Goal: Task Accomplishment & Management: Manage account settings

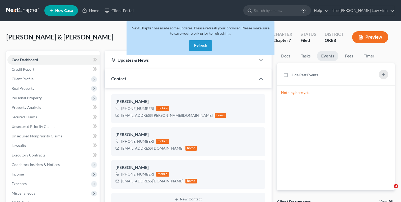
select select "2"
click at [210, 47] on button "Refresh" at bounding box center [200, 45] width 23 height 11
click at [282, 12] on input "search" at bounding box center [278, 11] width 48 height 10
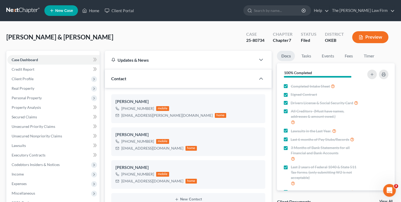
click at [8, 8] on link at bounding box center [23, 11] width 34 height 10
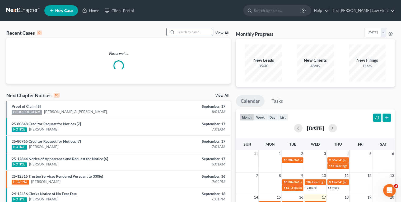
click at [186, 32] on input "search" at bounding box center [194, 32] width 37 height 8
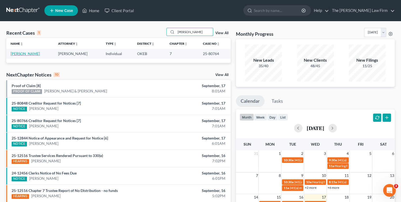
type input "[PERSON_NAME]"
click at [34, 55] on link "[PERSON_NAME]" at bounding box center [25, 53] width 29 height 4
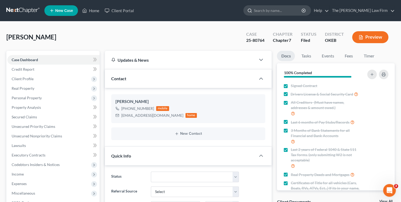
click at [294, 11] on input "search" at bounding box center [278, 11] width 48 height 10
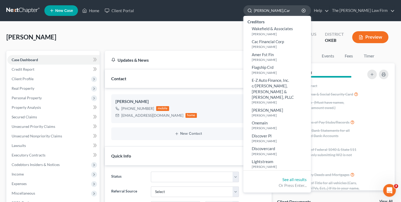
type input "Baxter,Cara"
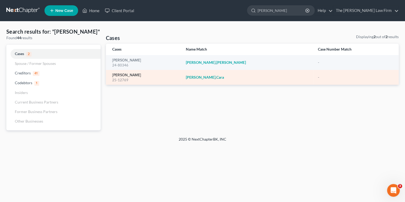
click at [123, 74] on link "[PERSON_NAME]" at bounding box center [126, 75] width 29 height 4
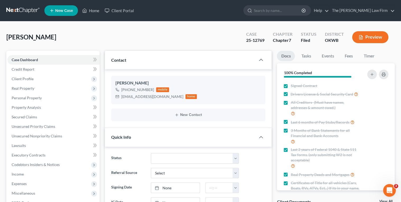
click at [15, 8] on link at bounding box center [23, 11] width 34 height 10
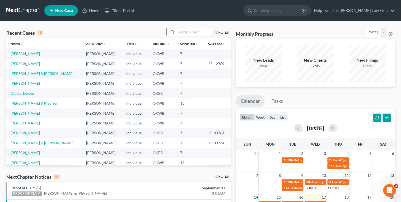
click at [180, 31] on input "search" at bounding box center [194, 32] width 37 height 8
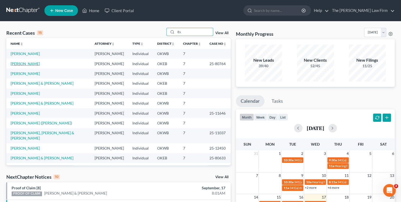
type input "Es"
click at [22, 63] on link "[PERSON_NAME]" at bounding box center [25, 63] width 29 height 4
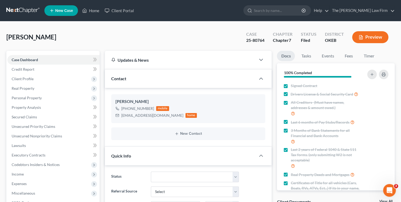
scroll to position [364, 0]
click at [28, 9] on link at bounding box center [23, 11] width 34 height 10
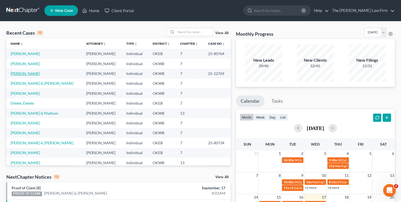
click at [24, 73] on link "[PERSON_NAME]" at bounding box center [25, 73] width 29 height 4
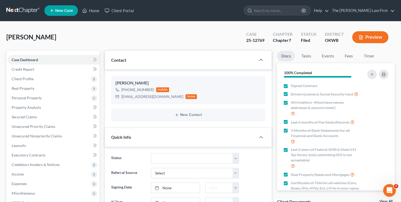
scroll to position [35, 0]
click at [256, 40] on div "25-12769" at bounding box center [255, 40] width 18 height 6
copy div "25-12769"
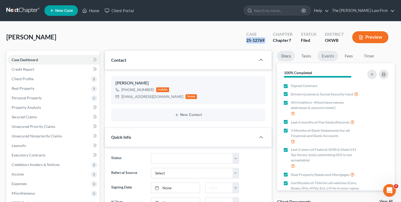
click at [336, 56] on link "Events" at bounding box center [328, 56] width 21 height 10
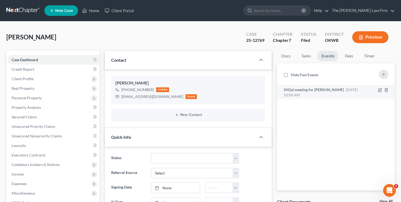
click at [344, 91] on span "Oct 8, 2025 10:00 AM" at bounding box center [320, 92] width 74 height 10
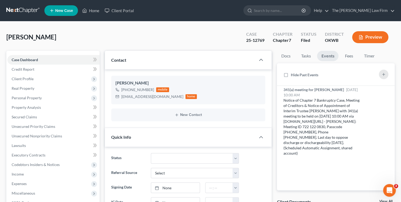
click at [258, 40] on div "25-12769" at bounding box center [255, 40] width 18 height 6
copy div "25-12769"
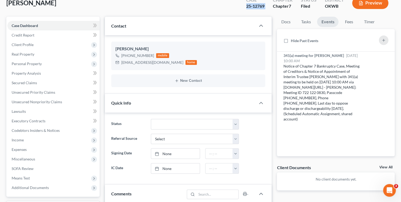
scroll to position [212, 0]
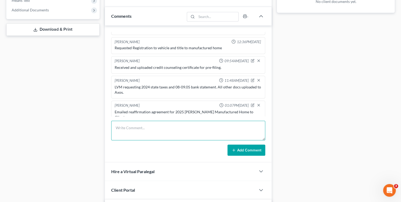
click at [171, 122] on textarea at bounding box center [188, 131] width 154 height 20
type textarea "Received and uploaded 2024 state taxes to Axos. Lacking August Bank Statement."
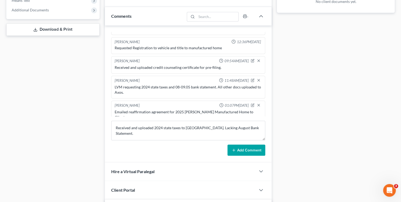
click at [239, 145] on button "Add Comment" at bounding box center [247, 149] width 38 height 11
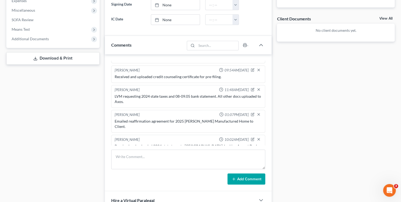
scroll to position [190, 0]
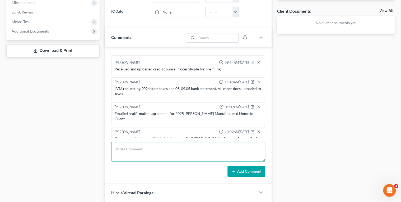
click at [134, 144] on textarea at bounding box center [188, 152] width 154 height 20
type textarea "Spoke to Cara, she stated she plans to have her August bank statement to us by …"
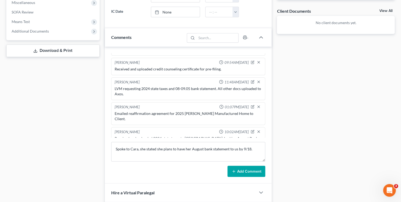
click at [245, 171] on button "Add Comment" at bounding box center [247, 171] width 38 height 11
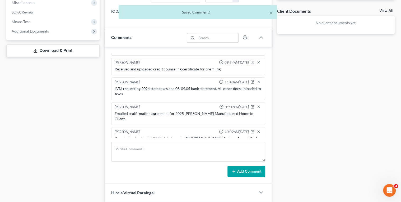
scroll to position [204, 0]
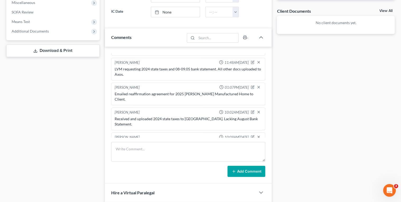
click at [193, 141] on div "Spoke to Cara, she stated she plans to have her August bank statement to us by …" at bounding box center [189, 143] width 148 height 5
copy div "Spoke to Cara, she stated she plans to have her August bank statement to us by …"
click at [274, 124] on div "Docs Tasks Events Fees Timer 100% Completed Nothing here yet! Signed Contract D…" at bounding box center [335, 108] width 123 height 497
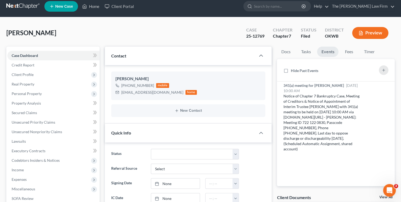
scroll to position [0, 0]
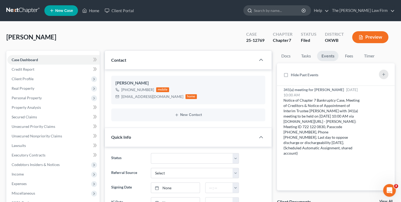
click at [281, 14] on input "search" at bounding box center [278, 11] width 48 height 10
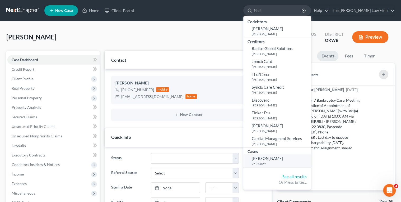
type input "Nail"
click at [292, 161] on link "Nail, Deborah 25-80829" at bounding box center [278, 160] width 68 height 13
select select "4"
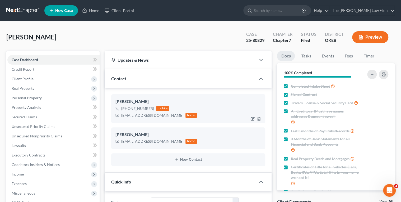
scroll to position [394, 0]
click at [141, 115] on div "frogsmommy74825@yahoo.com" at bounding box center [152, 115] width 62 height 5
copy div "frogsmommy74825@yahoo.com"
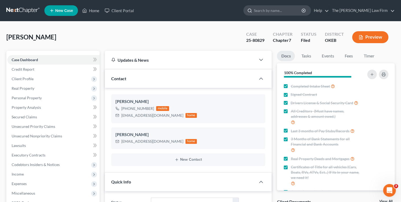
click at [283, 10] on input "search" at bounding box center [278, 11] width 48 height 10
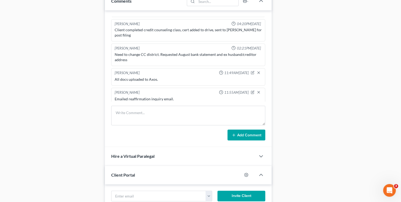
scroll to position [338, 0]
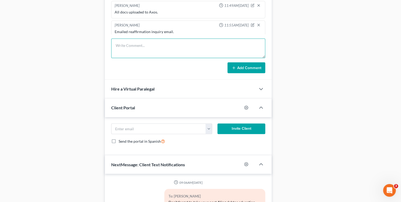
click at [149, 48] on textarea at bounding box center [188, 48] width 154 height 20
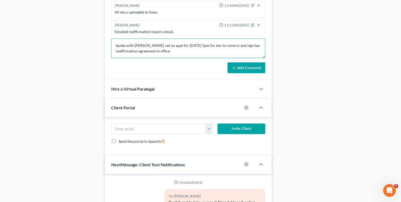
type textarea "Spoke with Deborah, set an appt for 9/19 @ 1pm for her to come in and sign her …"
click at [237, 68] on button "Add Comment" at bounding box center [247, 67] width 38 height 11
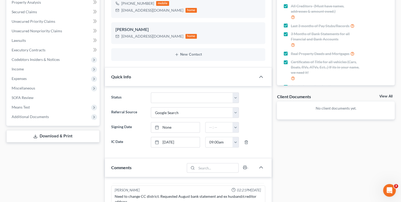
scroll to position [0, 0]
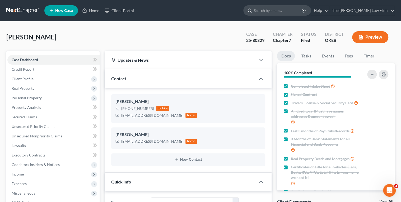
click at [284, 9] on input "search" at bounding box center [278, 11] width 48 height 10
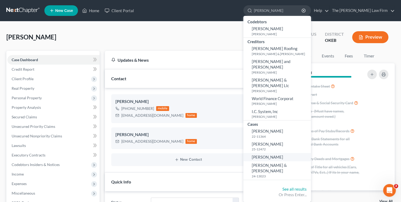
type input "[PERSON_NAME]"
click at [283, 154] on span "[PERSON_NAME]" at bounding box center [267, 156] width 31 height 5
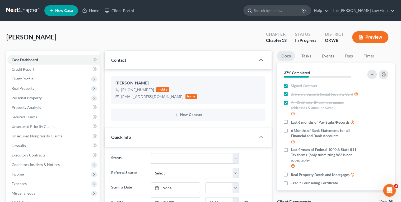
click at [281, 13] on input "search" at bounding box center [278, 11] width 48 height 10
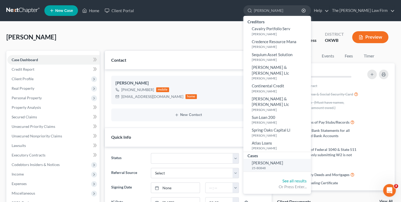
type input "[PERSON_NAME]"
click at [278, 160] on span "[PERSON_NAME]" at bounding box center [267, 162] width 31 height 5
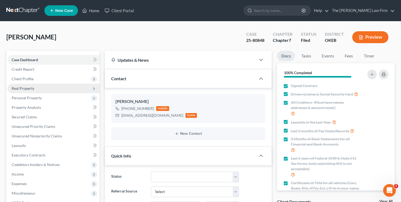
scroll to position [107, 0]
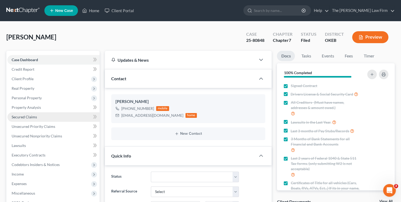
click at [32, 117] on span "Secured Claims" at bounding box center [24, 116] width 25 height 4
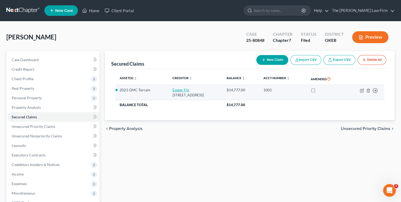
click at [178, 91] on link "Exeter Fin" at bounding box center [181, 90] width 17 height 4
select select "45"
select select "2"
select select "0"
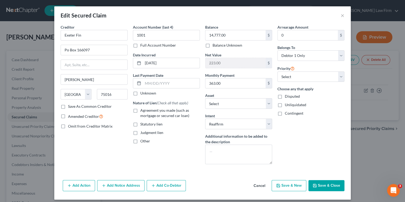
click at [261, 184] on button "Cancel" at bounding box center [259, 185] width 20 height 11
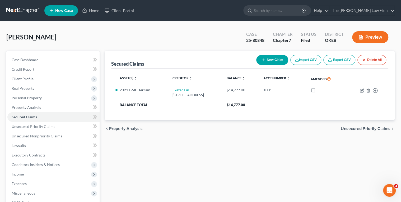
click at [9, 11] on link at bounding box center [23, 11] width 34 height 10
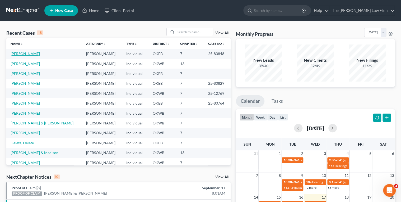
click at [17, 53] on link "[PERSON_NAME]" at bounding box center [25, 53] width 29 height 4
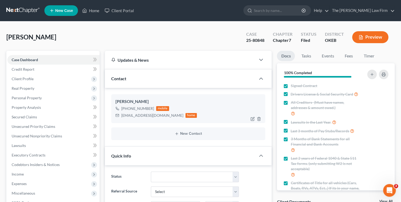
scroll to position [107, 0]
click at [136, 117] on div "Cyara.akerman2010@gmail.com" at bounding box center [152, 115] width 62 height 5
drag, startPoint x: 136, startPoint y: 117, endPoint x: 133, endPoint y: 115, distance: 3.8
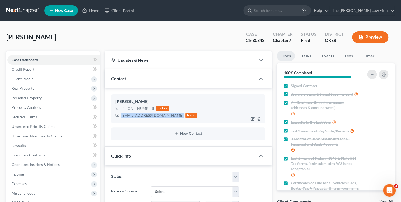
copy div "Cyara.akerman2010@gmail.com"
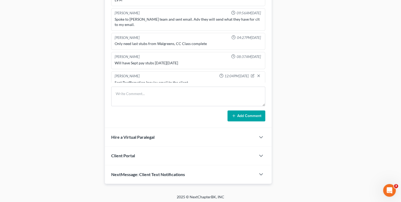
scroll to position [265, 0]
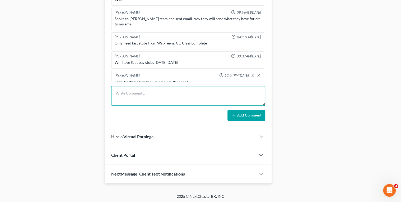
click at [158, 88] on textarea at bounding box center [188, 96] width 154 height 20
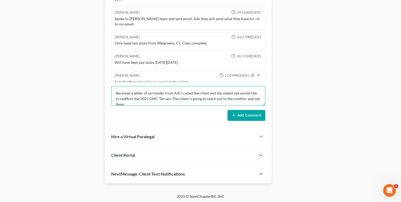
scroll to position [1, 0]
type textarea "Received a letter of surrender from AIS, I called the client and she stated she…"
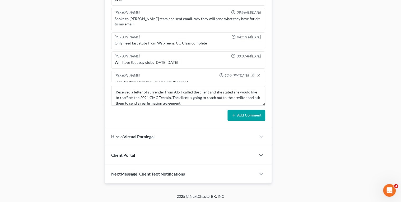
click at [236, 110] on button "Add Comment" at bounding box center [247, 115] width 38 height 11
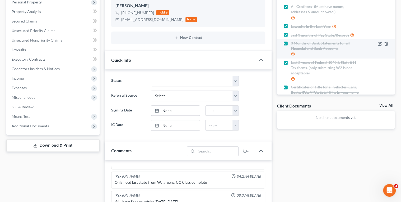
scroll to position [0, 0]
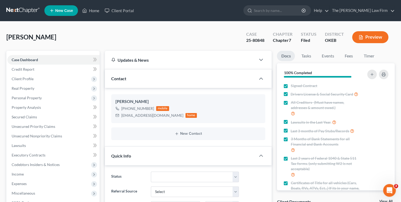
click at [33, 10] on link at bounding box center [23, 11] width 34 height 10
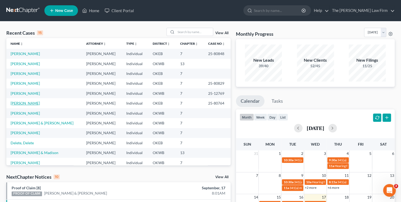
click at [20, 105] on link "[PERSON_NAME]" at bounding box center [25, 103] width 29 height 4
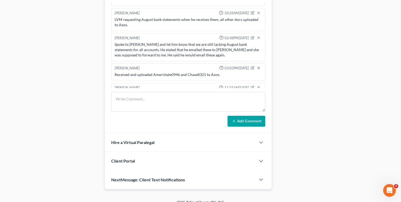
scroll to position [265, 0]
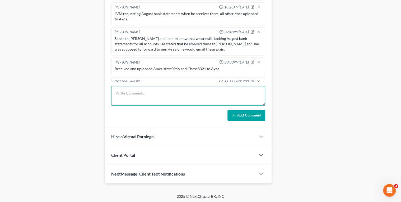
click at [139, 94] on textarea at bounding box center [188, 96] width 154 height 20
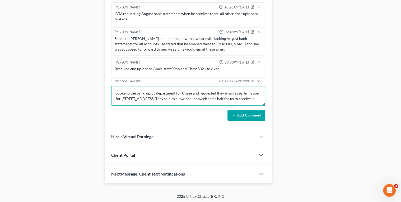
type textarea "Spoke to the bankruptcy department for Chase and requested they email a reaffir…"
click at [235, 113] on icon at bounding box center [234, 115] width 4 height 4
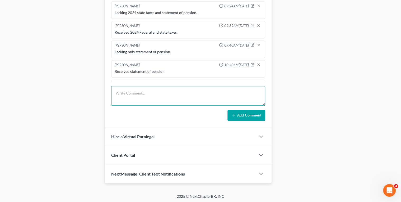
click at [151, 91] on textarea at bounding box center [188, 96] width 154 height 20
paste textarea "Mr. Youngblood is the attorney to reaffirm a debt I have with Ameristate Bank i…"
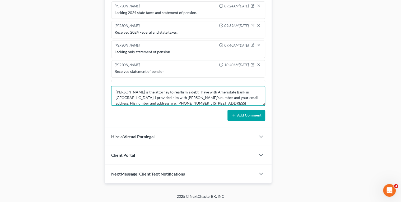
scroll to position [0, 0]
click at [124, 88] on textarea "Mr. Youngblood is the attorney to reaffirm a debt I have with Ameristate Bank i…" at bounding box center [188, 96] width 154 height 20
click at [116, 90] on textarea "Mr. Youngblood is the attorney to reaffirm a debt I have with Ameristate Bank i…" at bounding box center [188, 96] width 154 height 20
type textarea "Email from Hugo: Mr. Youngblood is the attorney to reaffirm a debt I have with …"
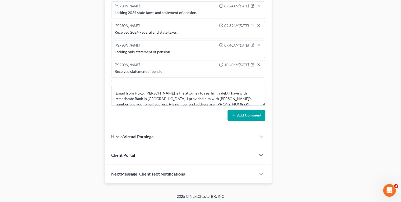
click at [235, 114] on icon at bounding box center [234, 115] width 4 height 4
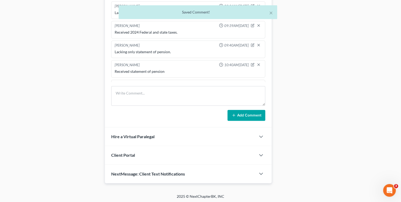
scroll to position [424, 0]
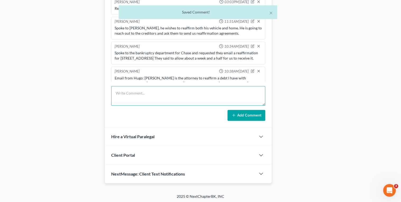
click at [188, 95] on textarea at bounding box center [188, 96] width 154 height 20
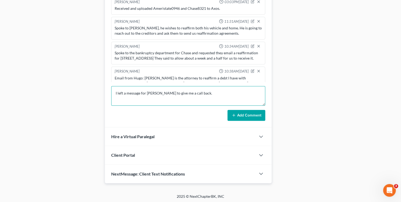
type textarea "I left a message for Mr. Youngblood to give me a call back."
click at [234, 115] on line at bounding box center [234, 115] width 2 height 0
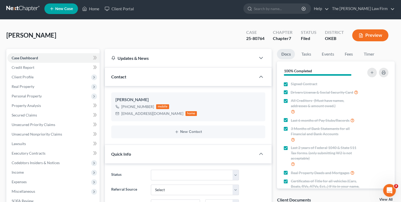
scroll to position [0, 0]
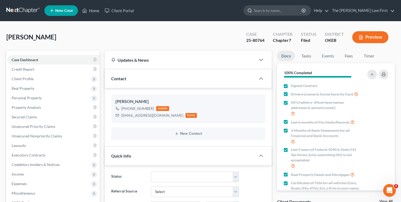
click at [282, 8] on input "search" at bounding box center [278, 11] width 48 height 10
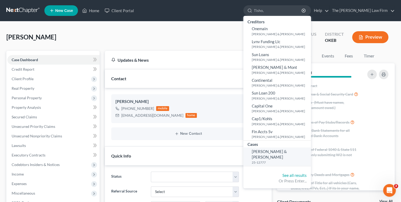
type input "Tisho,"
click at [292, 160] on small "25-12777" at bounding box center [281, 162] width 58 height 4
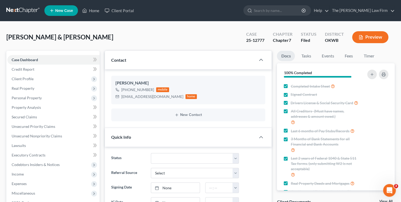
scroll to position [386, 0]
click at [331, 56] on link "Events" at bounding box center [328, 56] width 21 height 10
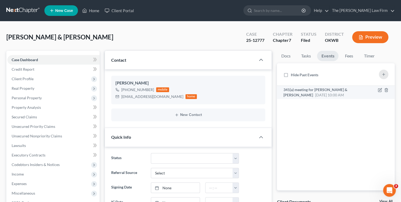
click at [326, 89] on span "341(a) meeting for [PERSON_NAME] & [PERSON_NAME]" at bounding box center [315, 92] width 64 height 10
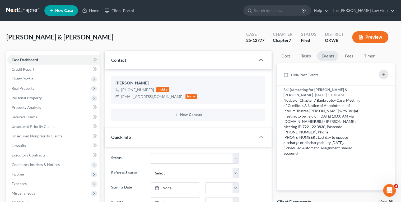
click at [255, 40] on div "25-12777" at bounding box center [255, 40] width 18 height 6
copy div "25-12777"
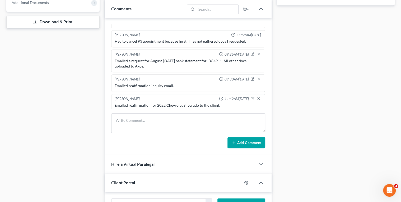
scroll to position [233, 0]
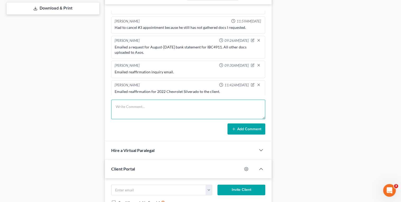
click at [179, 108] on textarea at bounding box center [188, 109] width 154 height 20
type textarea "Received and uploaded signed DSO to Axos."
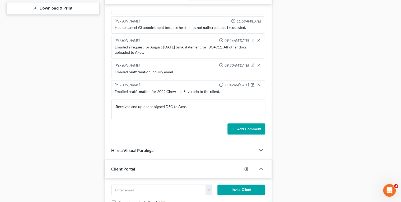
click at [231, 124] on button "Add Comment" at bounding box center [247, 128] width 38 height 11
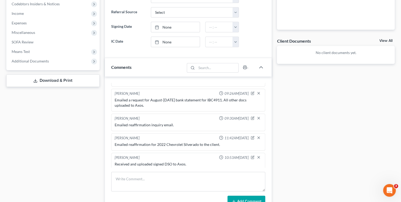
scroll to position [169, 0]
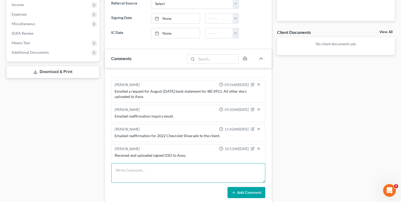
click at [148, 173] on textarea at bounding box center [188, 173] width 154 height 20
type textarea "LVM trying to touch base about August bank statement IBC4911."
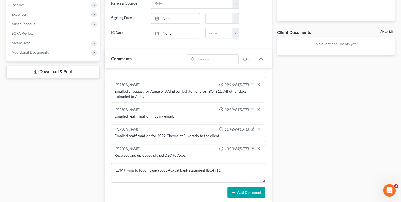
click at [238, 190] on button "Add Comment" at bounding box center [247, 192] width 38 height 11
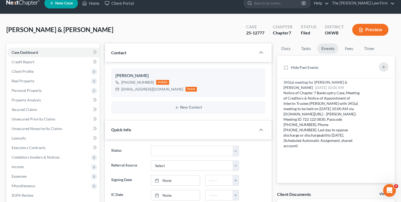
scroll to position [0, 0]
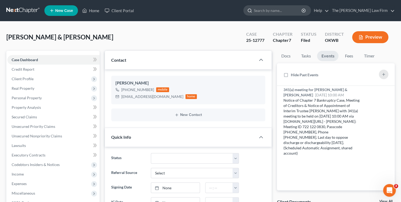
click at [283, 11] on input "search" at bounding box center [278, 11] width 48 height 10
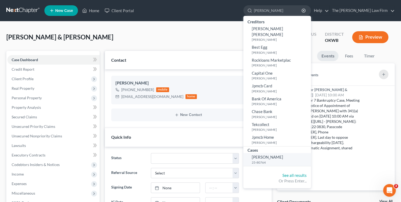
type input "[PERSON_NAME]"
click at [288, 154] on link "Espinoza, Hugo 25-80764" at bounding box center [278, 159] width 68 height 13
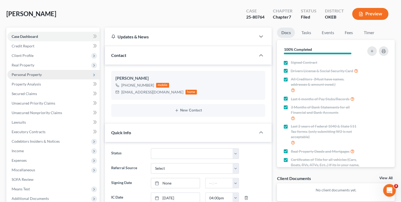
scroll to position [21, 0]
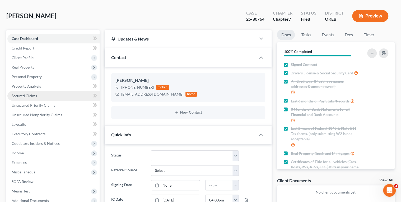
click at [31, 96] on span "Secured Claims" at bounding box center [24, 95] width 25 height 4
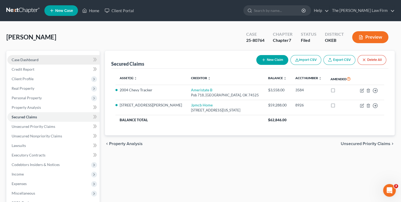
click at [36, 60] on span "Case Dashboard" at bounding box center [25, 59] width 27 height 4
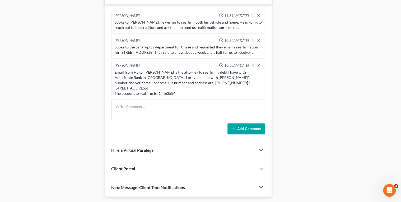
scroll to position [254, 0]
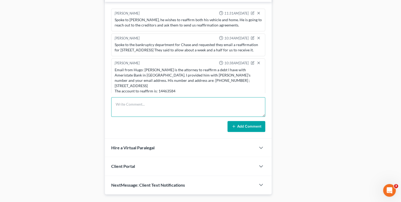
click at [125, 99] on textarea at bounding box center [188, 107] width 154 height 20
type textarea "S"
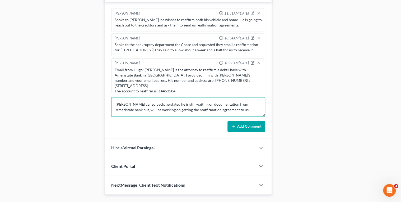
type textarea "Mr. Youngblood called back, he stated he is still waiting on documentation from…"
click at [236, 124] on icon at bounding box center [234, 126] width 4 height 4
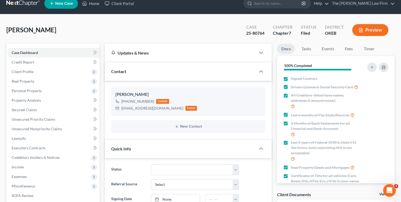
scroll to position [0, 0]
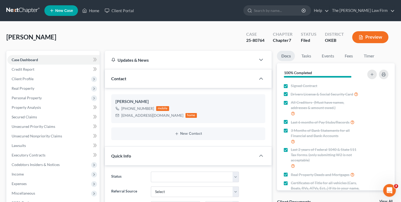
click at [26, 11] on link at bounding box center [23, 11] width 34 height 10
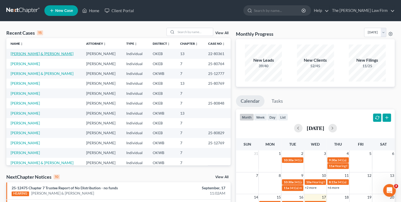
click at [26, 54] on link "[PERSON_NAME] & [PERSON_NAME]" at bounding box center [42, 53] width 63 height 4
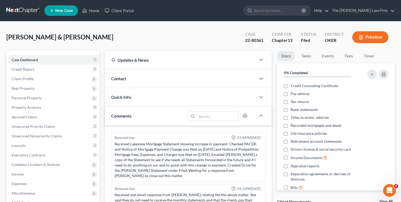
click at [16, 8] on link at bounding box center [23, 11] width 34 height 10
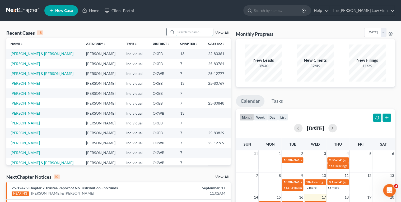
click at [192, 31] on input "search" at bounding box center [194, 32] width 37 height 8
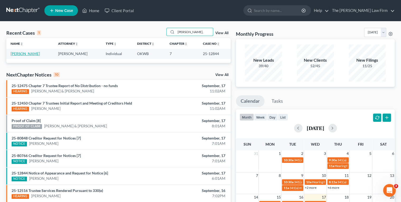
type input "[PERSON_NAME],"
click at [20, 54] on link "[PERSON_NAME]" at bounding box center [25, 53] width 29 height 4
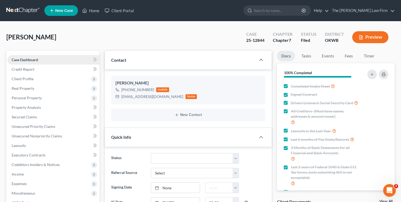
scroll to position [504, 0]
click at [325, 54] on link "Events" at bounding box center [328, 56] width 21 height 10
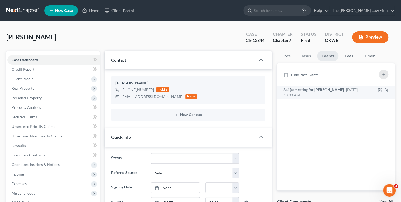
click at [325, 90] on span "341(a) meeting for [PERSON_NAME]" at bounding box center [313, 89] width 61 height 4
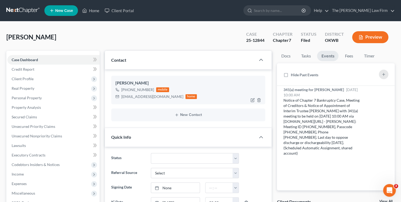
scroll to position [0, 0]
click at [255, 38] on div "25-12844" at bounding box center [255, 40] width 18 height 6
copy div "25-12844"
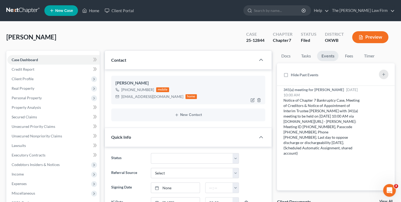
click at [136, 95] on div "kristinacorbin300@gmail.com" at bounding box center [152, 96] width 62 height 5
copy div "kristinacorbin300@gmail.com"
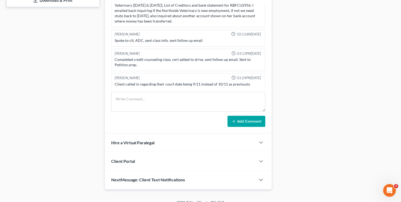
scroll to position [246, 0]
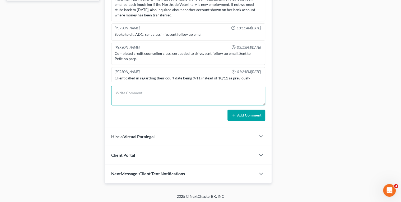
click at [153, 89] on textarea at bounding box center [188, 96] width 154 height 20
type textarea "S"
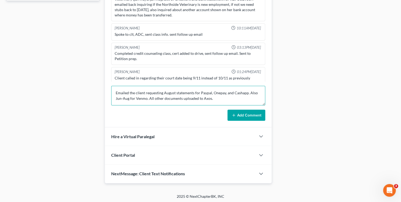
click at [167, 94] on textarea "Emailed the client requesting August statements for Paypal, Onepay, and Cashapp…" at bounding box center [188, 96] width 154 height 20
type textarea "Emailed the client requesting August statements for Paypal, Onepay, and Cashapp…"
click at [233, 115] on icon at bounding box center [234, 115] width 4 height 4
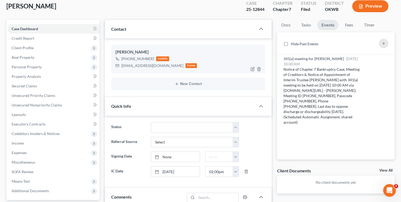
scroll to position [14, 0]
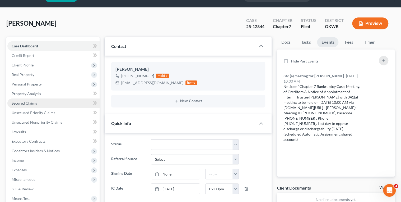
click at [23, 104] on span "Secured Claims" at bounding box center [24, 103] width 25 height 4
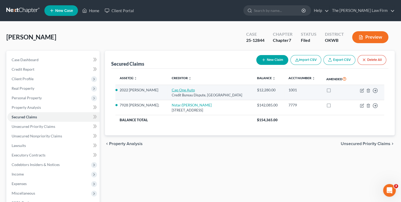
click at [172, 89] on link "Cap One Auto" at bounding box center [183, 90] width 23 height 4
select select "45"
select select "2"
select select "0"
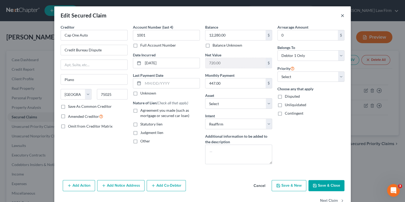
click at [340, 15] on button "×" at bounding box center [342, 15] width 4 height 6
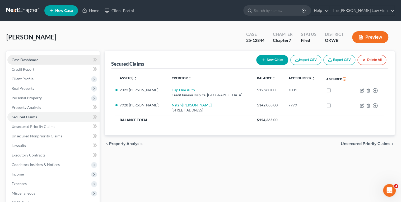
click at [45, 57] on link "Case Dashboard" at bounding box center [53, 60] width 92 height 10
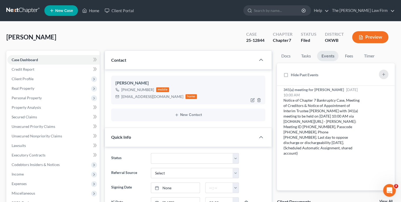
scroll to position [529, 0]
click at [140, 96] on div "kristinacorbin300@gmail.com" at bounding box center [152, 96] width 62 height 5
copy div "kristinacorbin300@gmail.com"
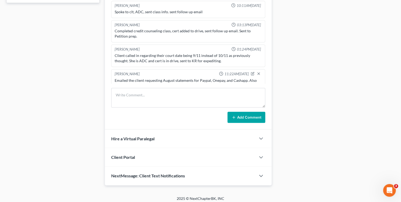
scroll to position [246, 0]
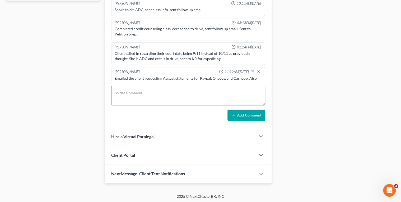
click at [178, 89] on textarea at bounding box center [188, 96] width 154 height 20
type textarea "Emailed reaffirmation inquiry email to the client."
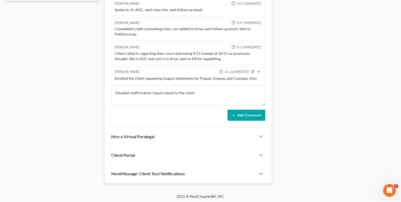
click at [244, 112] on button "Add Comment" at bounding box center [247, 114] width 38 height 11
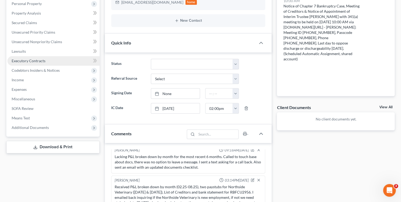
scroll to position [56, 0]
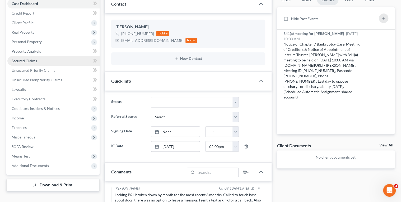
click at [54, 61] on link "Secured Claims" at bounding box center [53, 61] width 92 height 10
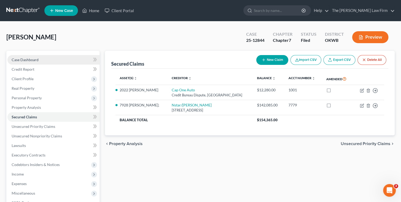
click at [63, 59] on link "Case Dashboard" at bounding box center [53, 60] width 92 height 10
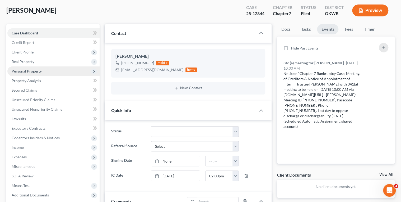
scroll to position [21, 0]
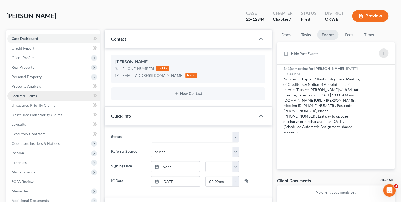
click at [40, 93] on link "Secured Claims" at bounding box center [53, 96] width 92 height 10
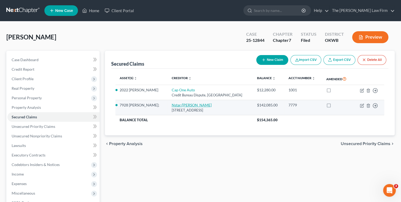
click at [172, 104] on link "Nstar/Cooper" at bounding box center [192, 105] width 40 height 4
select select "45"
select select "2"
select select "0"
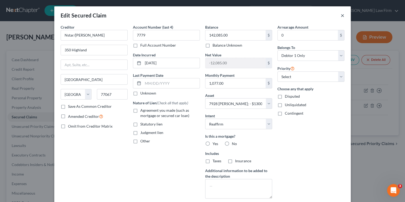
click at [342, 16] on button "×" at bounding box center [342, 15] width 4 height 6
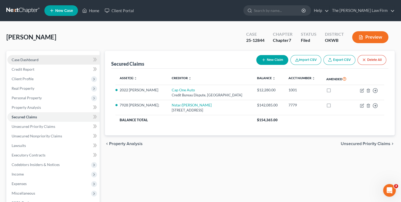
click at [78, 61] on link "Case Dashboard" at bounding box center [53, 60] width 92 height 10
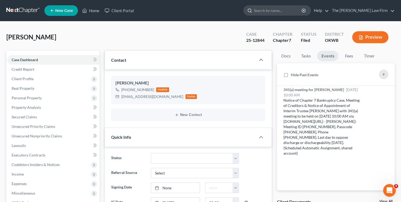
click at [281, 12] on input "search" at bounding box center [278, 11] width 48 height 10
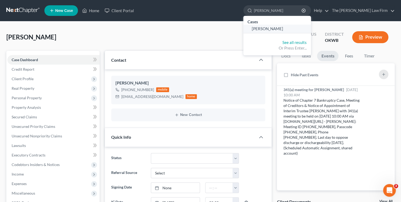
type input "[PERSON_NAME]"
click at [283, 30] on span "[PERSON_NAME]" at bounding box center [267, 28] width 31 height 5
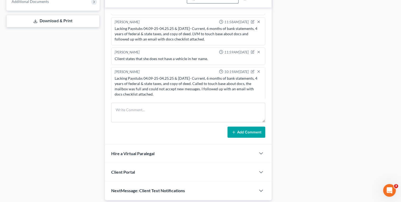
scroll to position [246, 0]
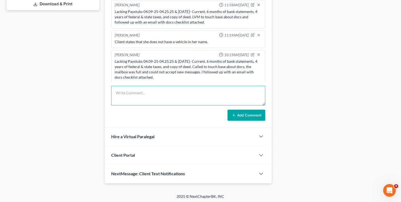
click at [169, 94] on textarea at bounding box center [188, 96] width 154 height 20
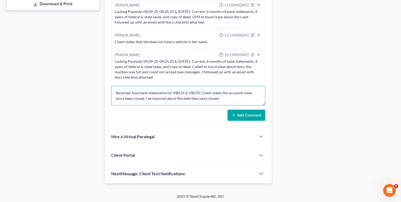
type textarea "Received June bank statements for VB619 & VB510. Client states the accounts hav…"
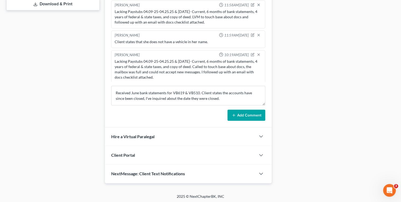
click at [242, 113] on button "Add Comment" at bounding box center [247, 114] width 38 height 11
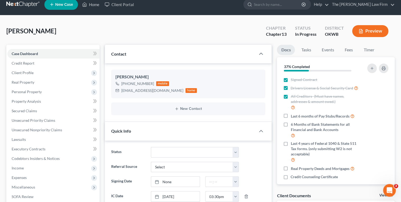
scroll to position [0, 0]
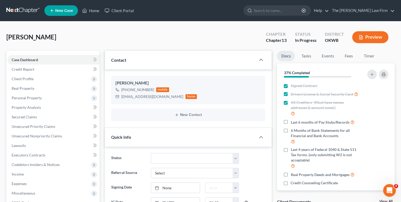
click at [22, 7] on link at bounding box center [23, 11] width 34 height 10
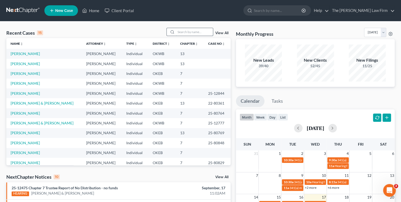
click at [181, 33] on input "search" at bounding box center [194, 32] width 37 height 8
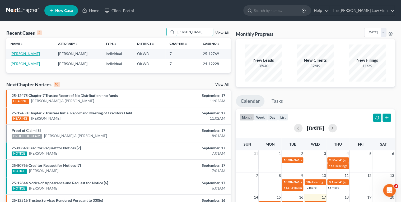
type input "[PERSON_NAME],"
click at [27, 53] on link "[PERSON_NAME]" at bounding box center [25, 53] width 29 height 4
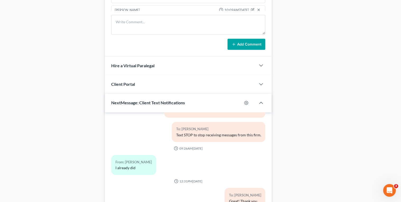
scroll to position [254, 0]
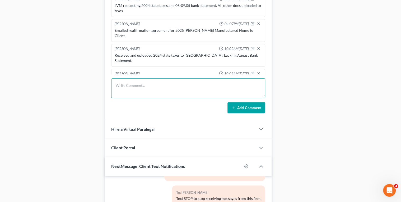
click at [141, 88] on textarea at bounding box center [188, 88] width 154 height 20
type textarea "LVM to check the status on reaffirmation agreement for 2025 [PERSON_NAME] Manuf…"
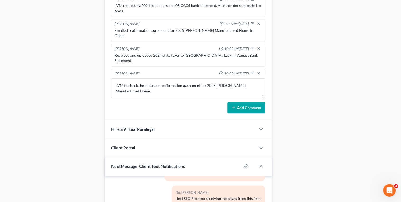
click at [235, 109] on button "Add Comment" at bounding box center [247, 107] width 38 height 11
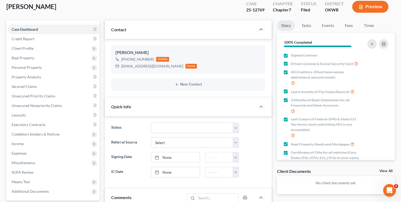
scroll to position [0, 0]
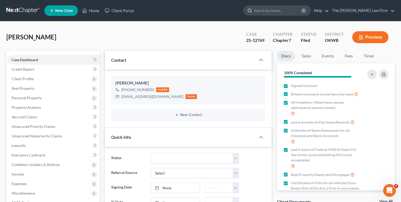
click at [280, 11] on input "search" at bounding box center [278, 11] width 48 height 10
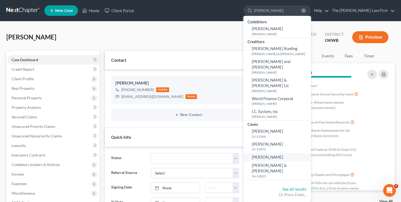
type input "[PERSON_NAME],"
click at [283, 154] on span "[PERSON_NAME]" at bounding box center [267, 156] width 31 height 5
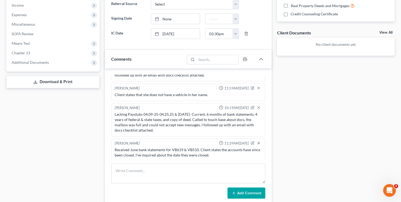
scroll to position [233, 0]
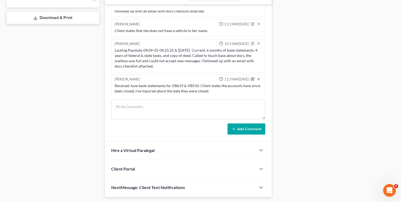
click at [252, 77] on icon "button" at bounding box center [253, 78] width 2 height 2
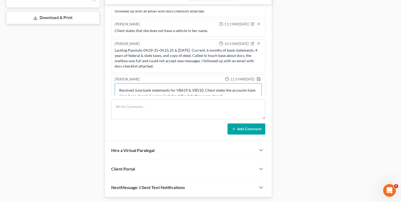
click at [181, 88] on textarea "Received June bank statements for VB619 & VB510. Client states the accounts hav…" at bounding box center [189, 93] width 148 height 20
click at [200, 86] on textarea "Received June bank statements for CFCU619 & VB510. Client states the accounts h…" at bounding box center [189, 93] width 148 height 20
type textarea "Received June bank statements for CFCU619 & CFCU510. Client states the accounts…"
click at [258, 77] on polyline "button" at bounding box center [258, 77] width 1 height 1
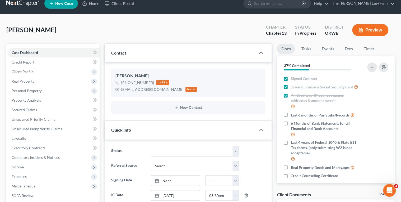
scroll to position [0, 0]
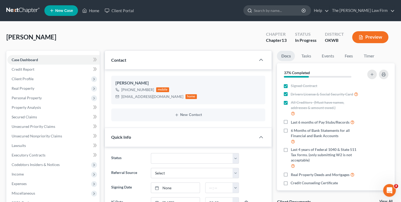
click at [289, 10] on input "search" at bounding box center [278, 11] width 48 height 10
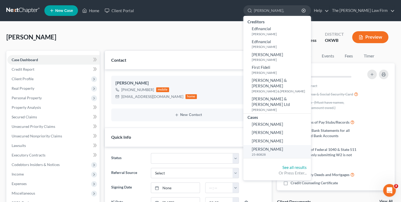
type input "[PERSON_NAME],"
click at [283, 146] on span "[PERSON_NAME]" at bounding box center [267, 148] width 31 height 5
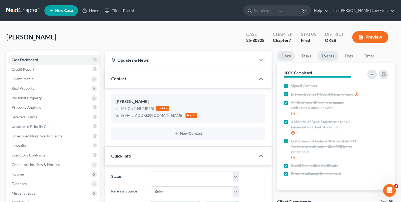
click at [333, 56] on link "Events" at bounding box center [328, 56] width 21 height 10
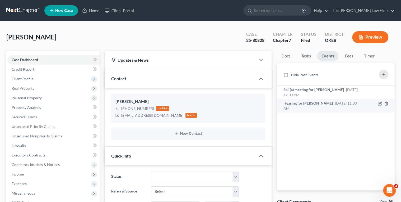
click at [337, 101] on span "[DATE] 11:00 AM" at bounding box center [320, 106] width 74 height 10
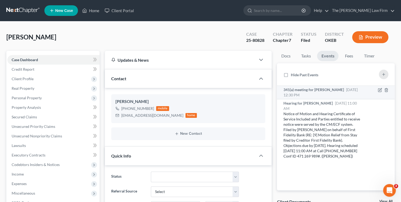
click at [330, 93] on div "341(a) meeting for [PERSON_NAME] [DATE] 12:30 PM" at bounding box center [321, 92] width 77 height 11
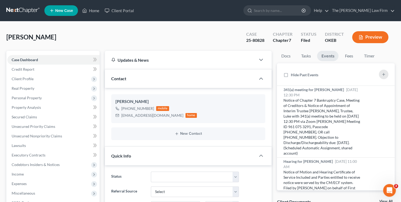
click at [250, 39] on div "25-80828" at bounding box center [255, 40] width 18 height 6
copy div "25-80828"
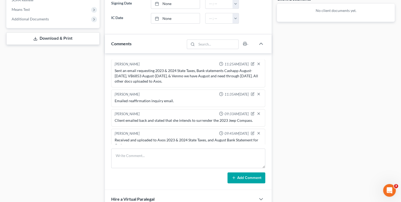
scroll to position [233, 0]
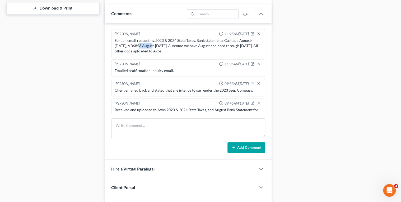
drag, startPoint x: 137, startPoint y: 37, endPoint x: 151, endPoint y: 38, distance: 14.0
click at [151, 38] on div "Sent an email requesting 2023 & 2024 State Taxes, Bank statements Cashapp Augus…" at bounding box center [189, 46] width 148 height 16
drag, startPoint x: 151, startPoint y: 38, endPoint x: 146, endPoint y: 38, distance: 4.8
copy div "VB6853"
click at [148, 122] on textarea at bounding box center [188, 128] width 154 height 20
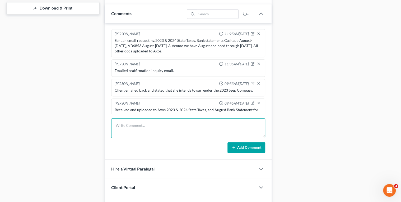
paste textarea "VB6853"
click at [153, 123] on textarea "Received and uploaded bank statement VB6853" at bounding box center [188, 128] width 154 height 20
click at [191, 126] on textarea "Received and uploaded August bank statement VB6853" at bounding box center [188, 128] width 154 height 20
click at [212, 126] on textarea "Received and uploaded August bank statement for VB6853" at bounding box center [188, 128] width 154 height 20
type textarea "Received and uploaded August bank statement for VB6853 to Axos."
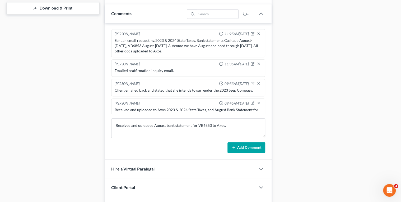
click at [235, 145] on icon at bounding box center [234, 147] width 4 height 4
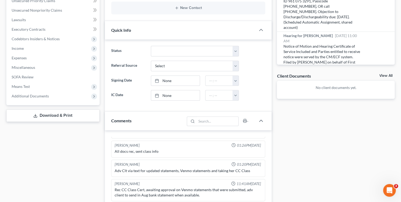
scroll to position [0, 0]
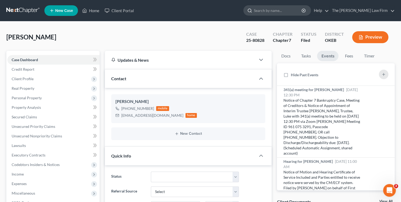
click at [288, 11] on input "search" at bounding box center [278, 11] width 48 height 10
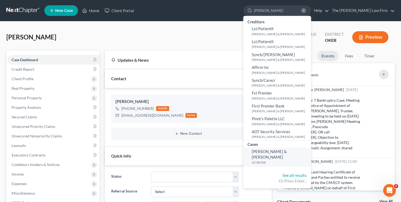
type input "[PERSON_NAME]"
click at [280, 160] on small "25-80768" at bounding box center [281, 162] width 58 height 4
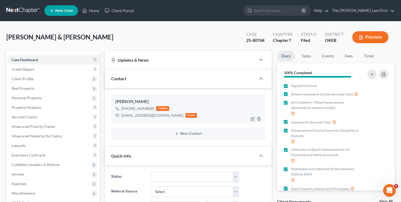
click at [144, 114] on div "[EMAIL_ADDRESS][DOMAIN_NAME]" at bounding box center [152, 115] width 62 height 5
copy div "[EMAIL_ADDRESS][DOMAIN_NAME]"
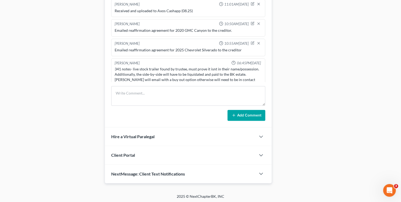
scroll to position [371, 0]
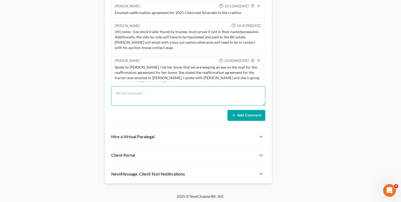
click at [160, 91] on textarea at bounding box center [188, 96] width 154 height 20
type textarea "Emailed reaffirmation for 2023 NH 55 to the client."
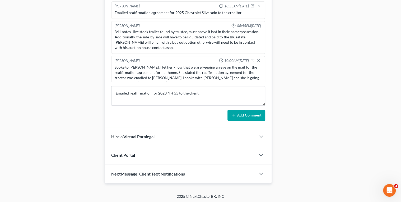
click at [231, 110] on button "Add Comment" at bounding box center [247, 115] width 38 height 11
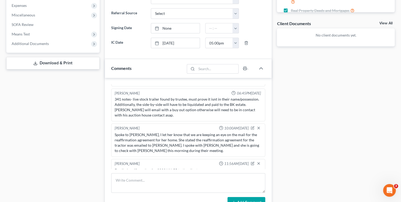
scroll to position [233, 0]
